Goal: Navigation & Orientation: Understand site structure

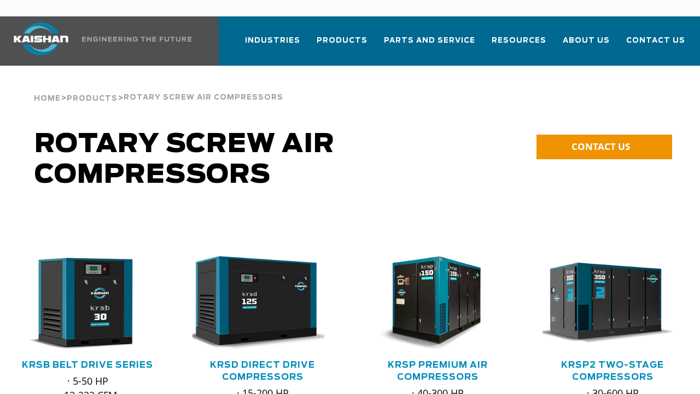
scroll to position [55, 0]
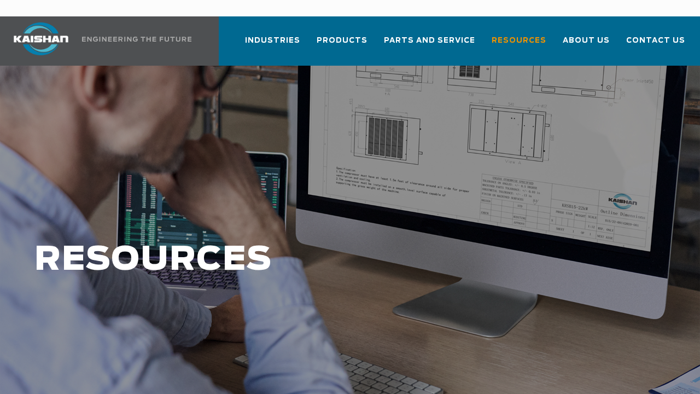
scroll to position [55, 0]
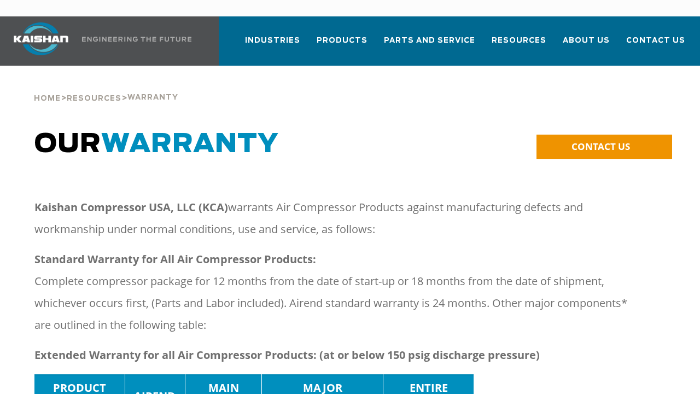
scroll to position [55, 0]
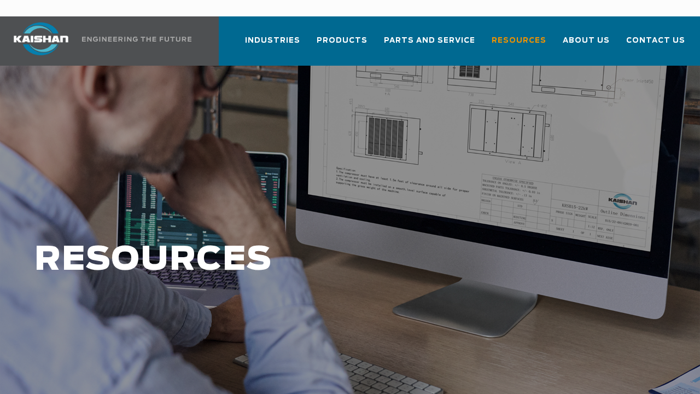
scroll to position [55, 0]
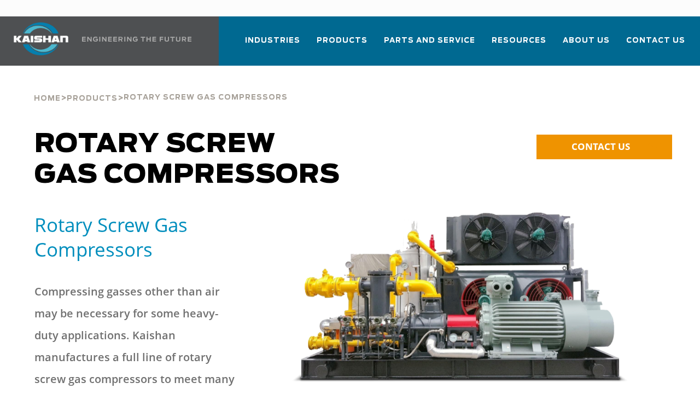
scroll to position [55, 0]
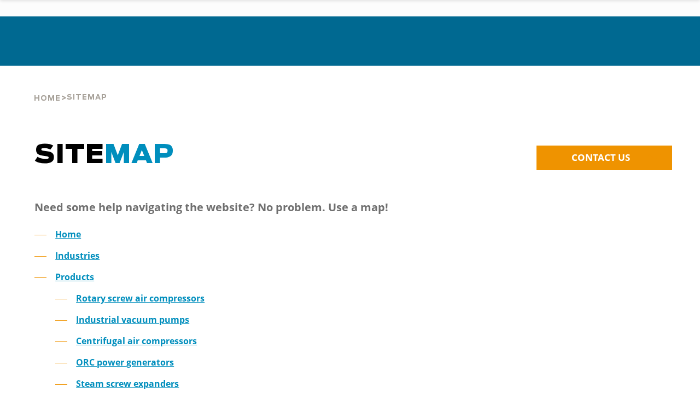
scroll to position [55, 0]
